Goal: Task Accomplishment & Management: Manage account settings

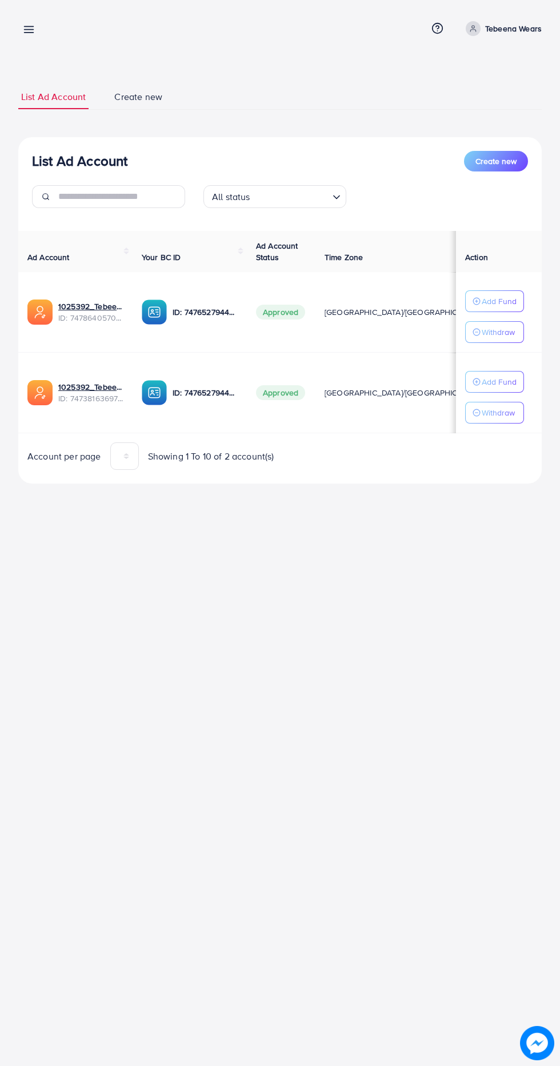
click at [29, 30] on line at bounding box center [29, 30] width 9 height 0
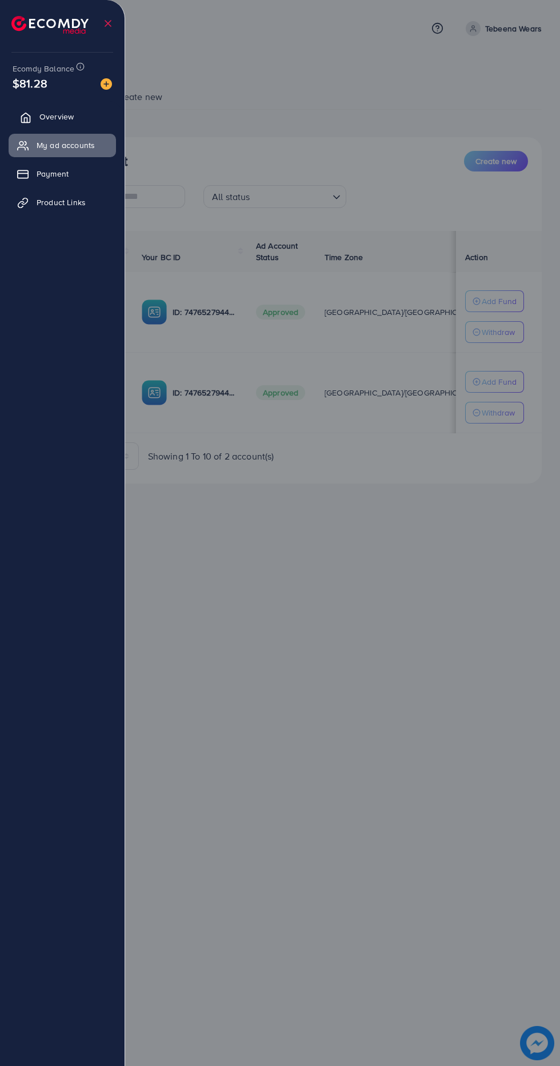
click at [26, 114] on icon at bounding box center [25, 117] width 11 height 11
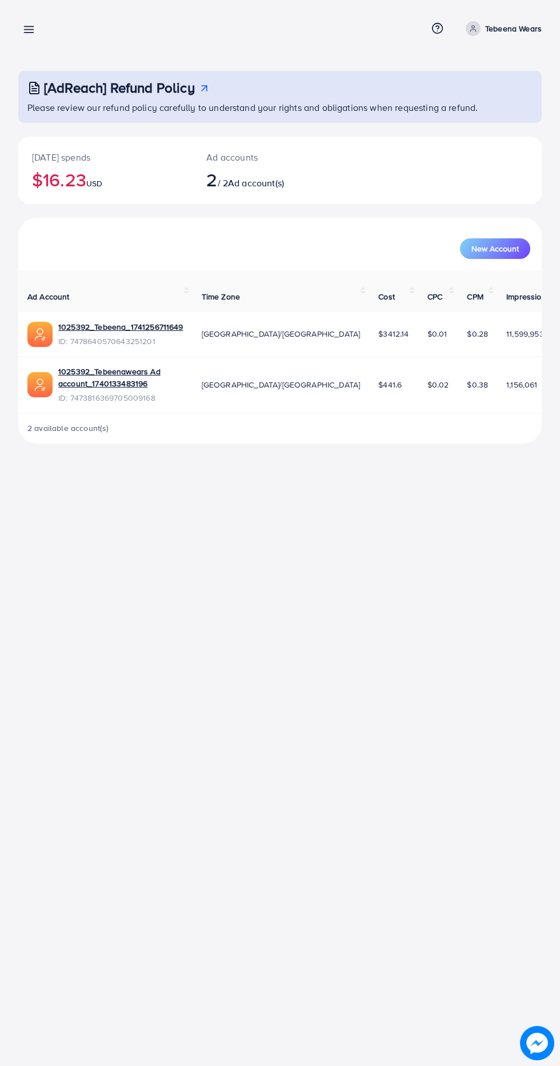
click at [26, 28] on icon at bounding box center [29, 29] width 12 height 12
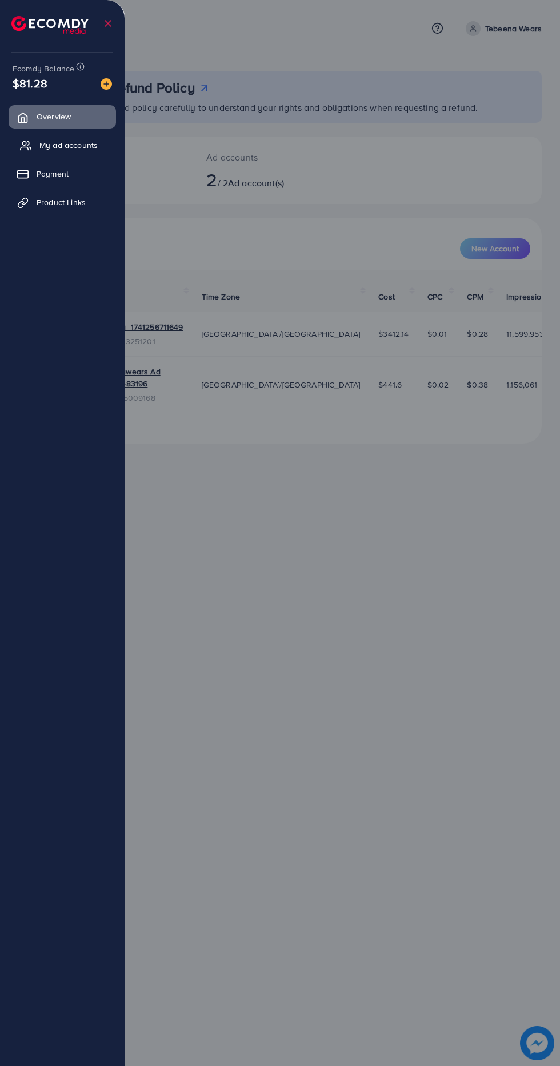
click at [27, 145] on icon at bounding box center [28, 143] width 2 height 3
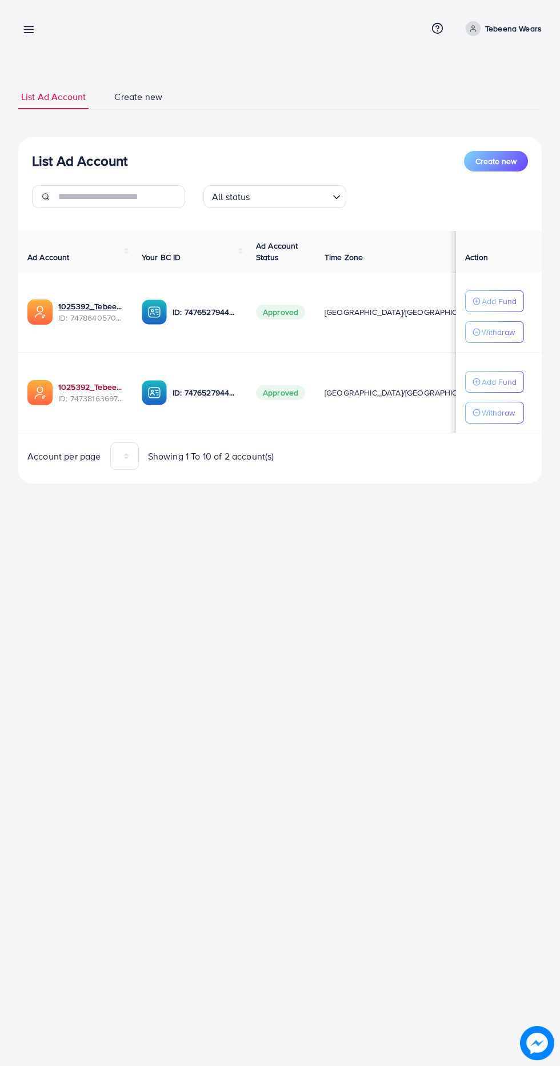
click at [63, 390] on link "1025392_Tebeenawears Ad account_1740133483196" at bounding box center [90, 386] width 65 height 11
click at [72, 386] on link "1025392_Tebeenawears Ad account_1740133483196" at bounding box center [90, 386] width 65 height 11
click at [73, 385] on link "1025392_Tebeenawears Ad account_1740133483196" at bounding box center [90, 386] width 65 height 11
click at [62, 381] on link "1025392_Tebeenawears Ad account_1740133483196" at bounding box center [90, 386] width 65 height 11
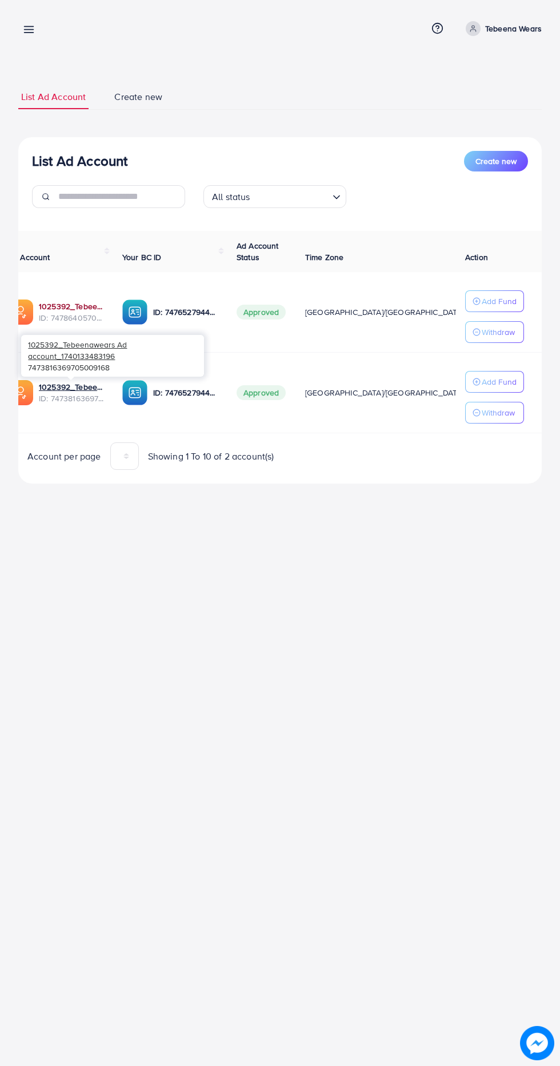
click at [60, 304] on link "1025392_Tebeena_1741256711649" at bounding box center [71, 306] width 65 height 11
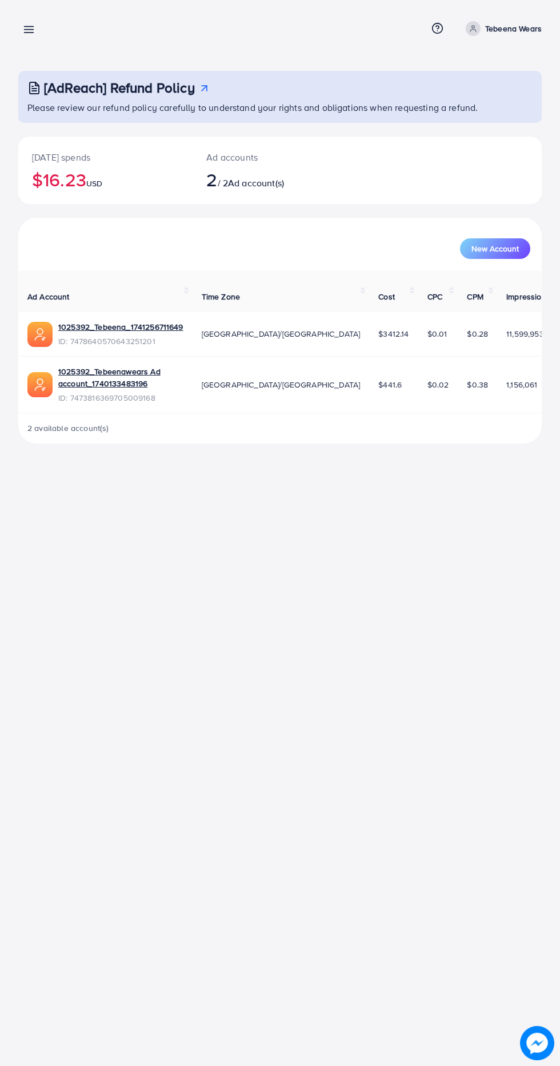
click at [29, 30] on line at bounding box center [29, 30] width 9 height 0
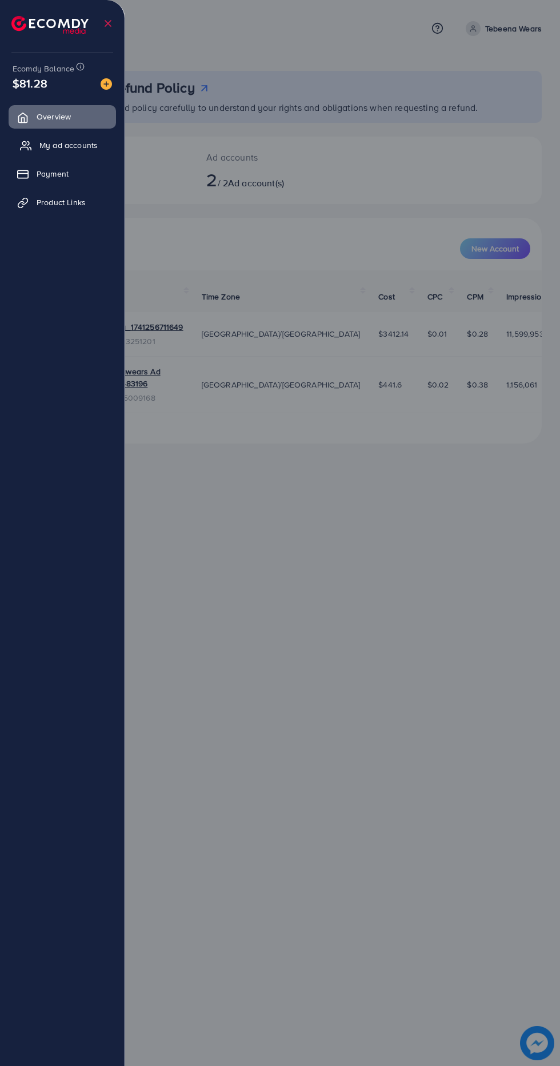
click at [23, 146] on icon at bounding box center [25, 145] width 11 height 11
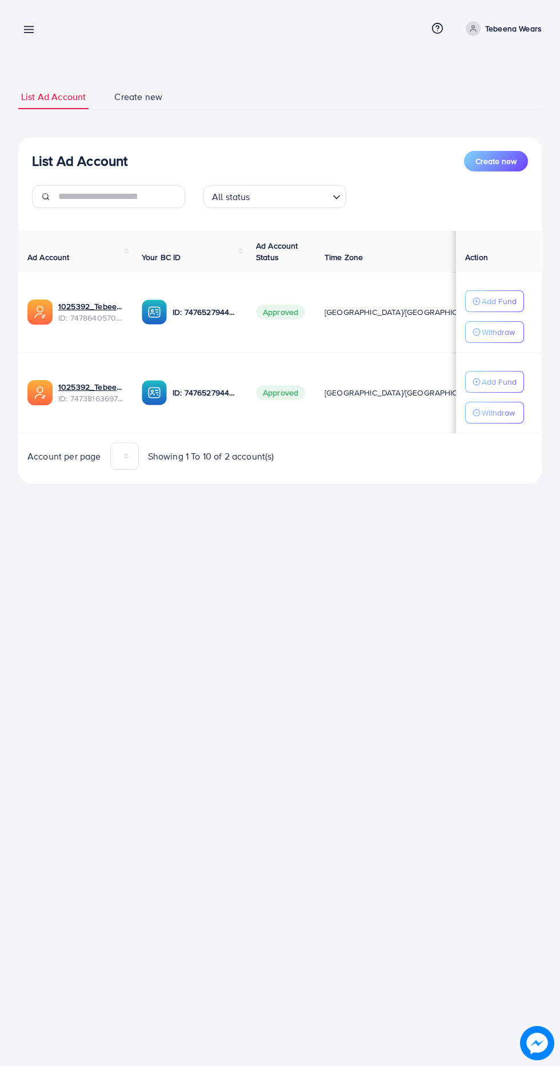
scroll to position [0, 19]
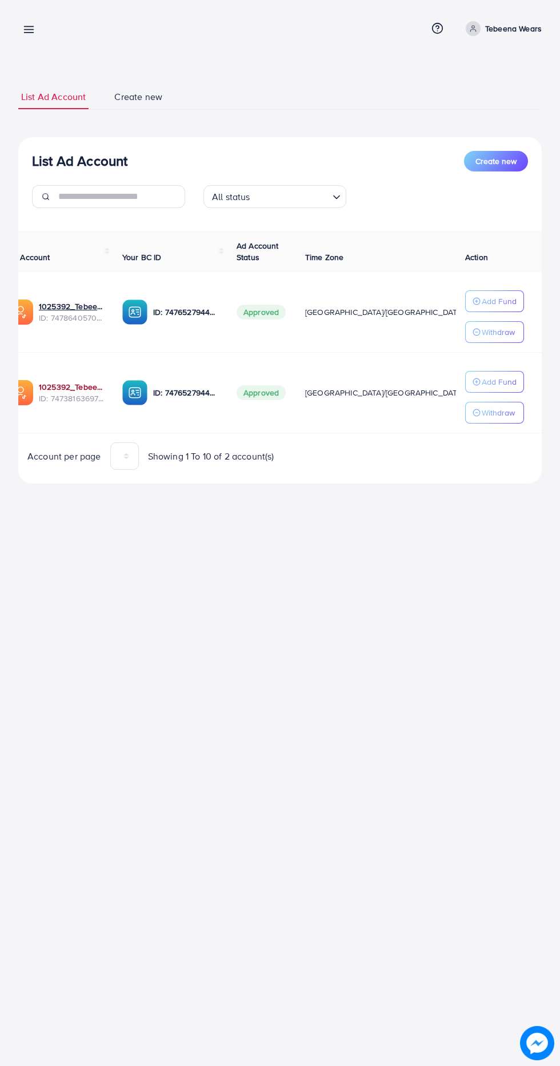
click at [51, 390] on link "1025392_Tebeenawears Ad account_1740133483196" at bounding box center [71, 386] width 65 height 11
click at [55, 367] on div "1025392_Tebeenawears Ad account_1740133483196 7473816369705009168" at bounding box center [112, 355] width 183 height 41
click at [59, 385] on link "1025392_Tebeenawears Ad account_1740133483196" at bounding box center [71, 386] width 65 height 11
click at [51, 386] on link "1025392_Tebeenawears Ad account_1740133483196" at bounding box center [71, 386] width 65 height 11
click at [29, 27] on line at bounding box center [29, 27] width 9 height 0
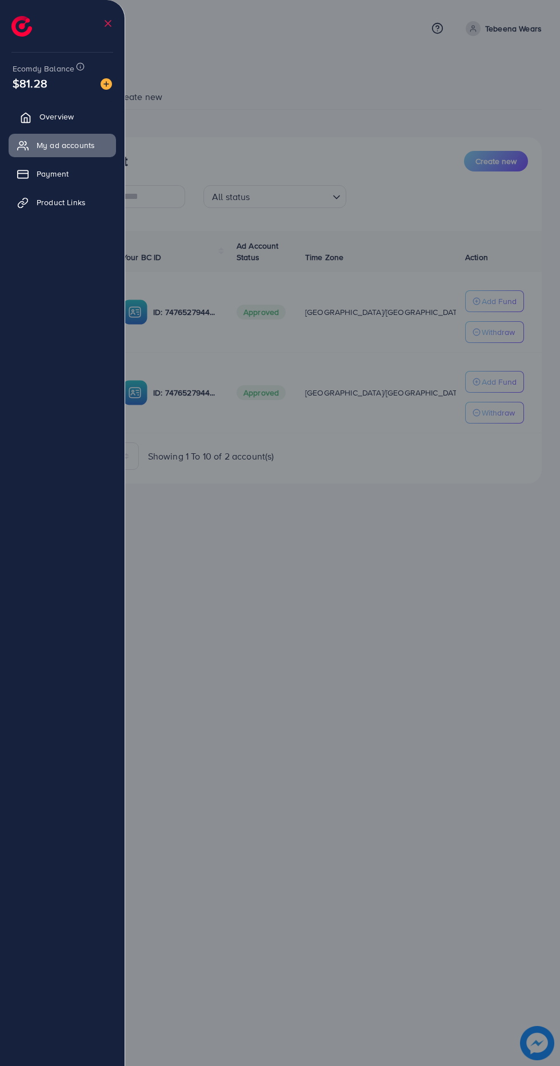
click at [28, 110] on link "Overview" at bounding box center [62, 116] width 107 height 23
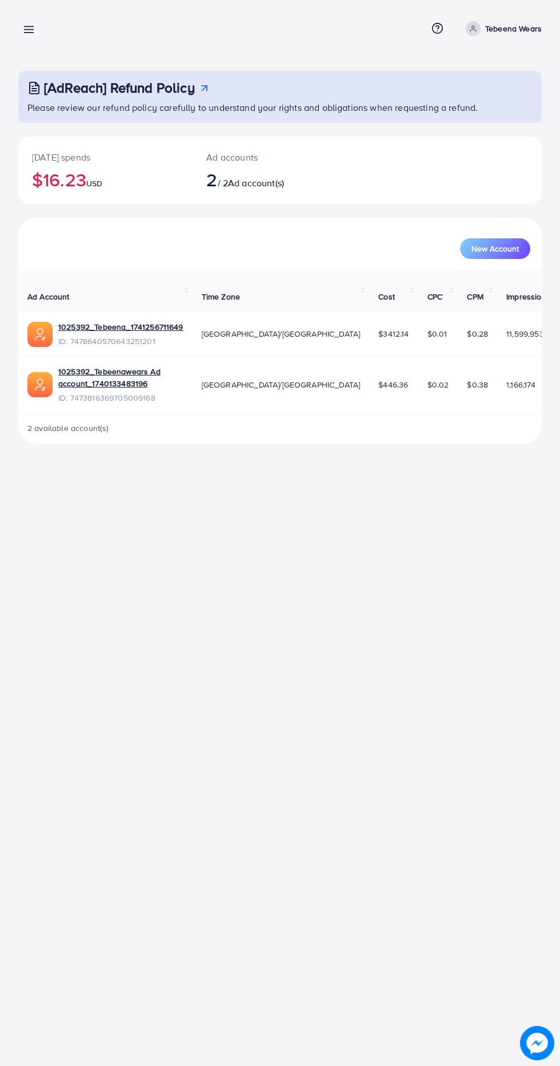
click at [29, 27] on line at bounding box center [29, 27] width 9 height 0
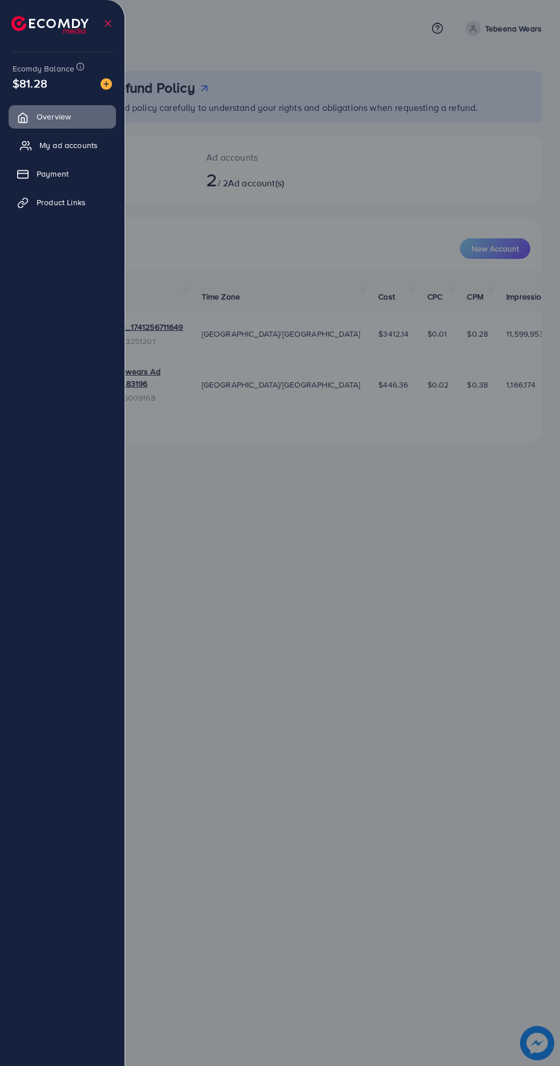
click at [28, 146] on icon at bounding box center [25, 145] width 11 height 11
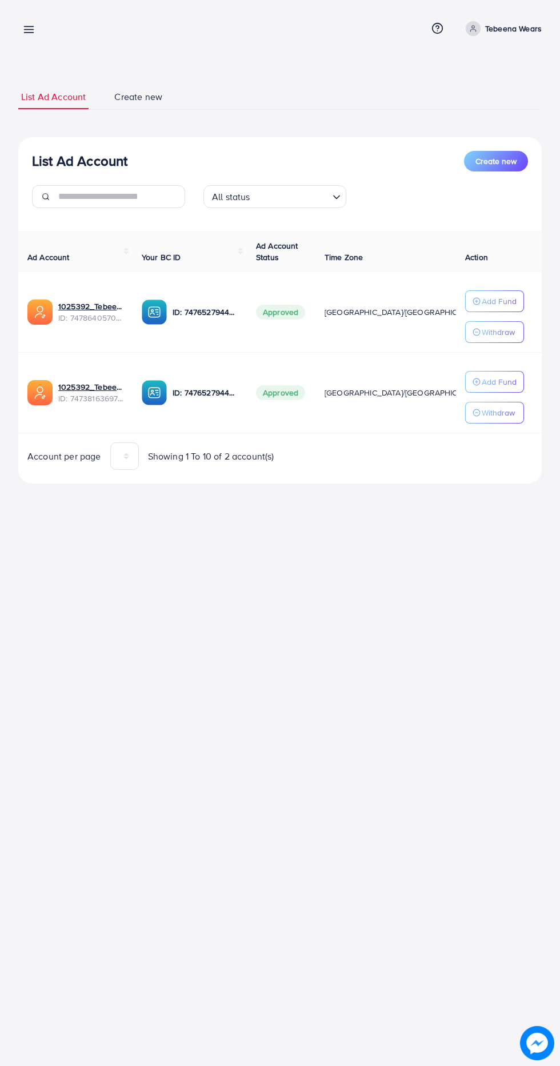
scroll to position [0, 19]
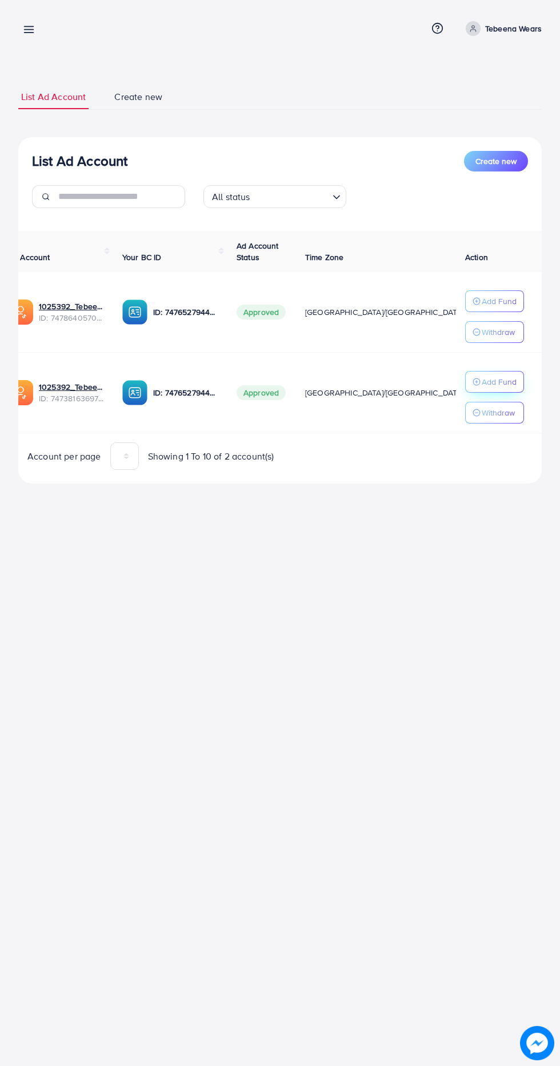
click at [511, 382] on p "Add Fund" at bounding box center [499, 382] width 35 height 14
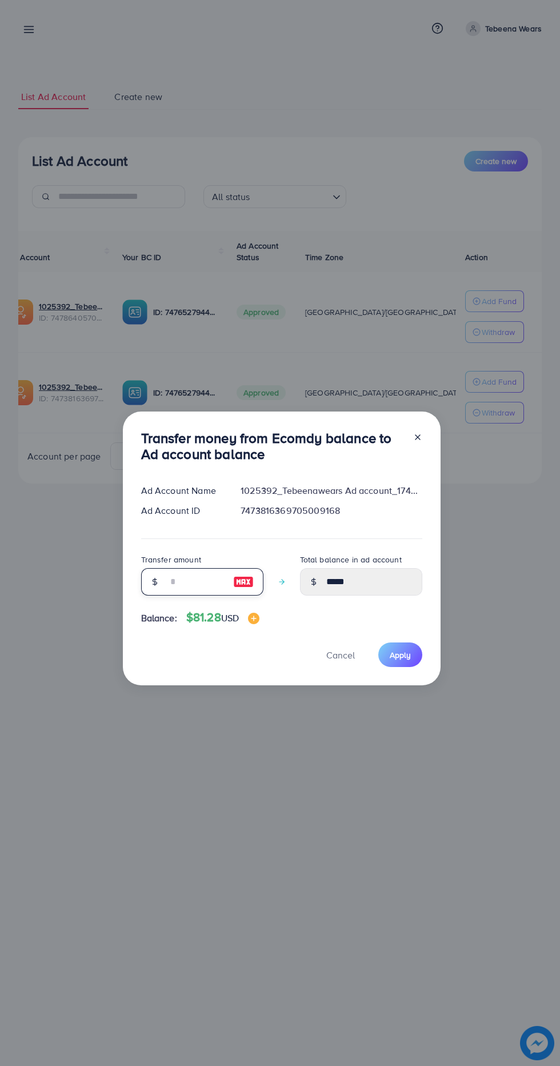
click at [175, 580] on input "number" at bounding box center [195, 581] width 57 height 27
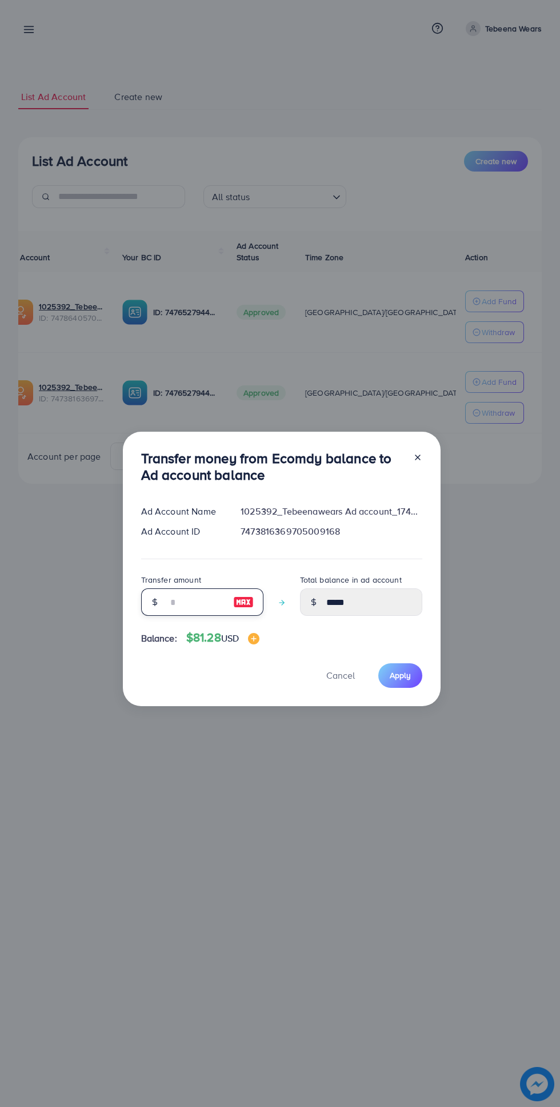
type input "*"
type input "*****"
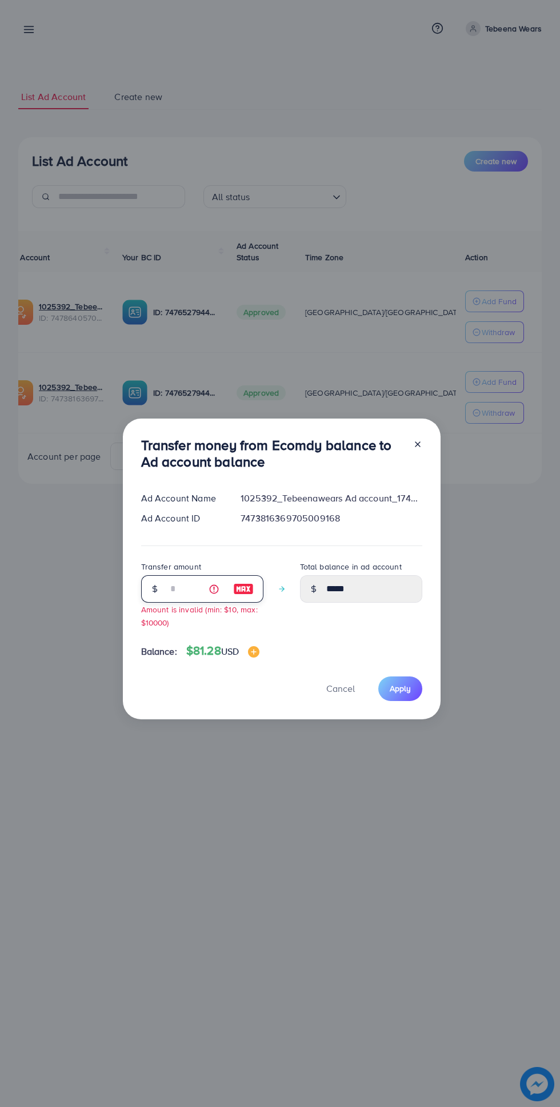
type input "**"
type input "*****"
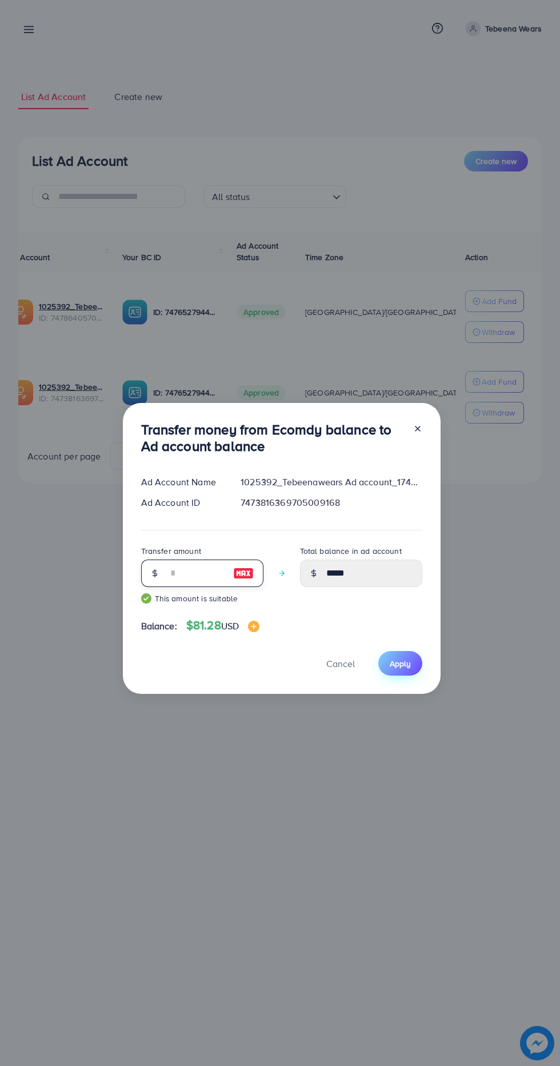
type input "**"
click at [406, 660] on span "Apply" at bounding box center [400, 663] width 21 height 11
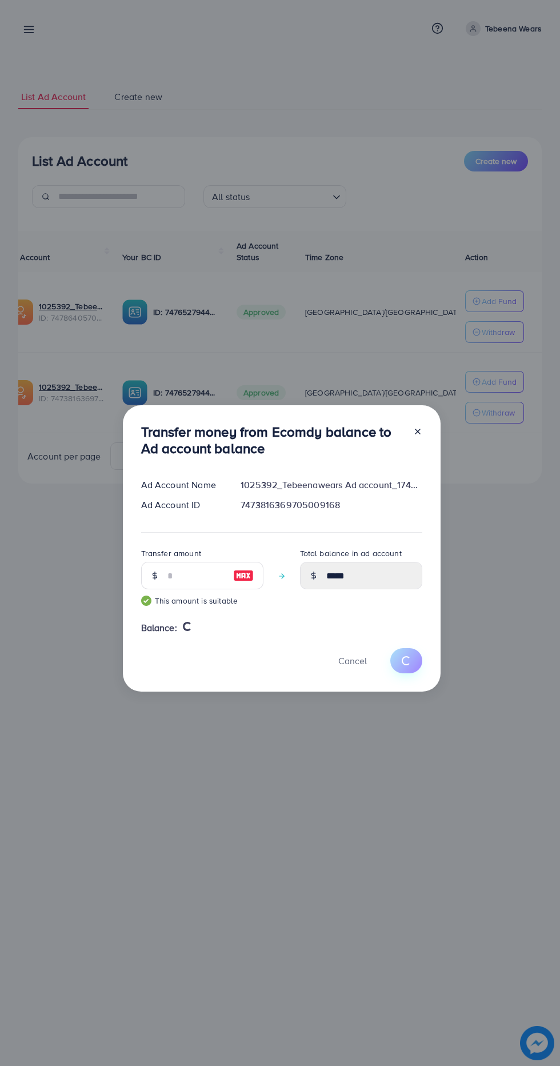
type input "*****"
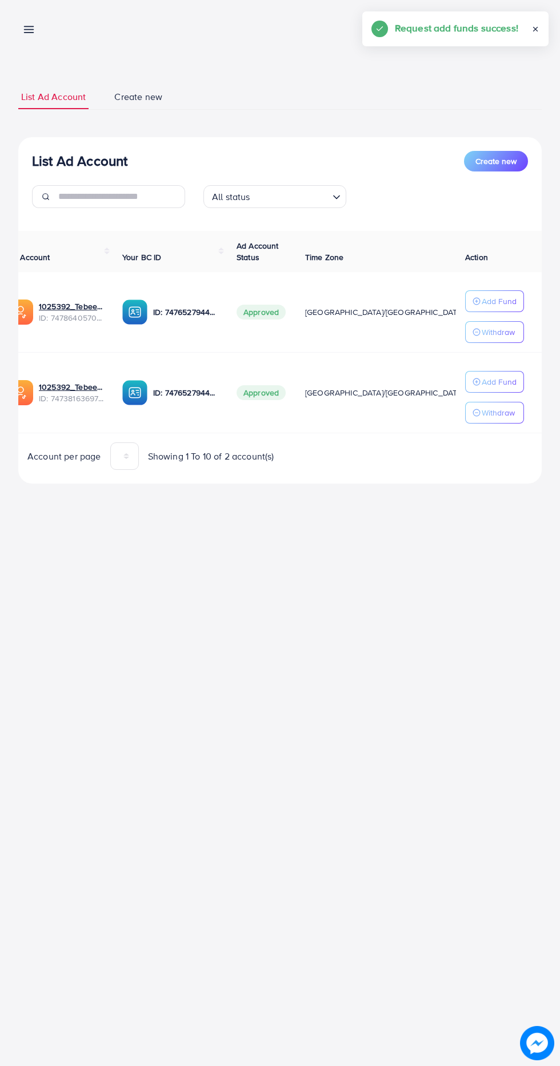
click at [29, 30] on line at bounding box center [29, 30] width 9 height 0
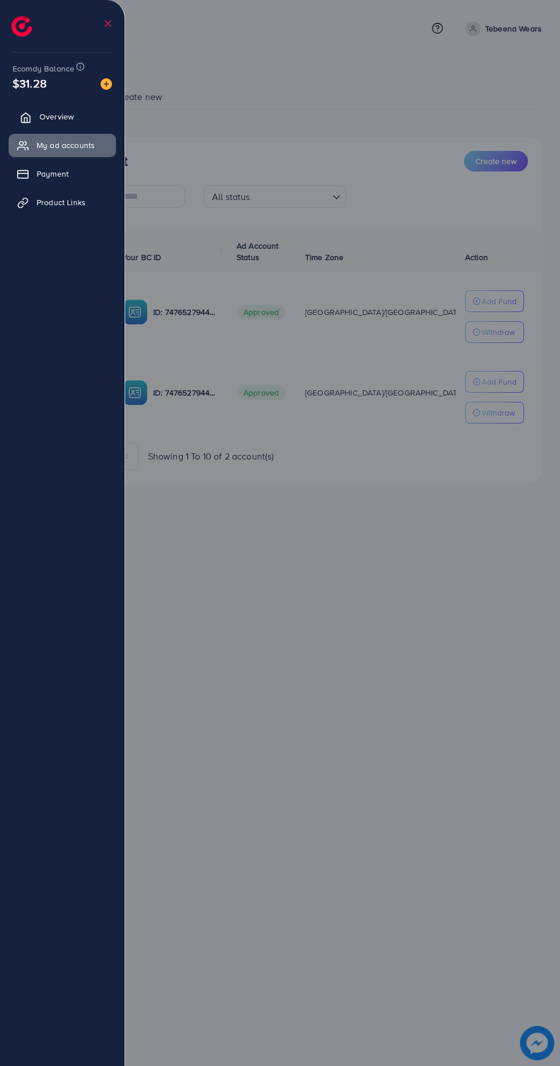
click at [26, 110] on link "Overview" at bounding box center [62, 116] width 107 height 23
